Goal: Check status: Check status

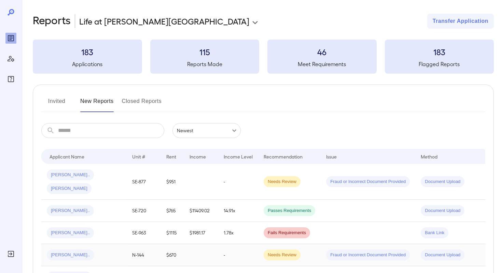
click at [90, 250] on div "Shatanya S..." at bounding box center [84, 255] width 74 height 11
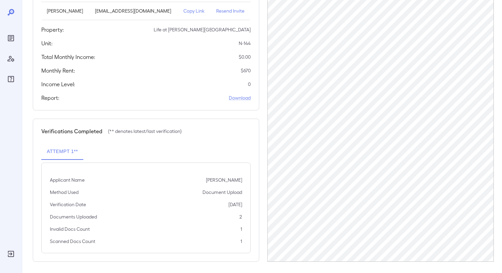
scroll to position [106, 0]
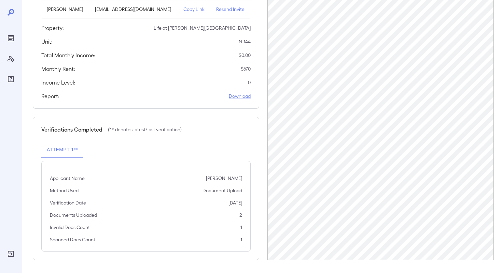
scroll to position [106, 0]
